Goal: Browse casually

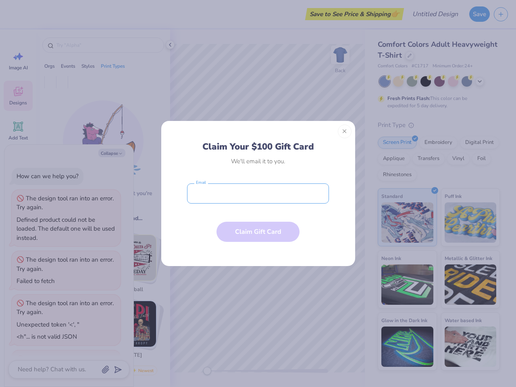
type textarea "x"
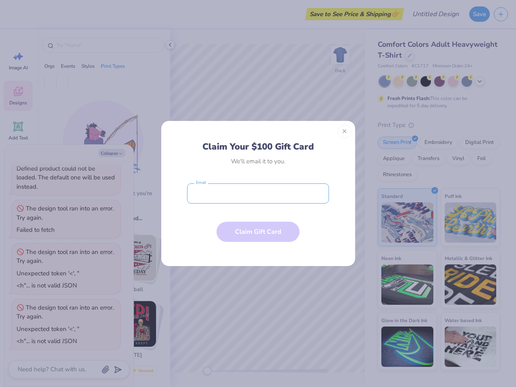
click at [258, 193] on input "email" at bounding box center [258, 193] width 142 height 20
click at [345, 131] on button "Close" at bounding box center [345, 132] width 14 height 14
